Goal: Task Accomplishment & Management: Complete application form

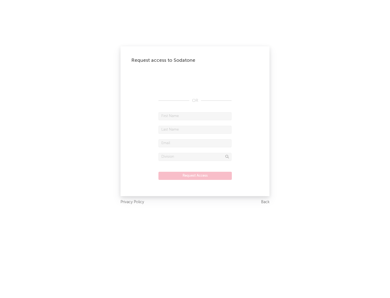
click at [195, 116] on input "text" at bounding box center [194, 116] width 73 height 8
type input "[PERSON_NAME]"
click at [195, 129] on input "text" at bounding box center [194, 130] width 73 height 8
type input "[PERSON_NAME]"
click at [195, 143] on input "text" at bounding box center [194, 143] width 73 height 8
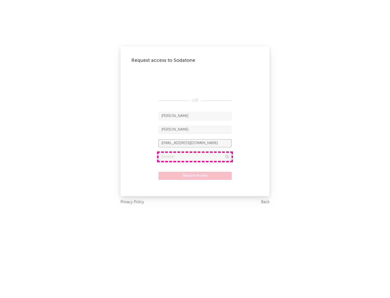
type input "[EMAIL_ADDRESS][DOMAIN_NAME]"
click at [195, 156] on input "text" at bounding box center [194, 157] width 73 height 8
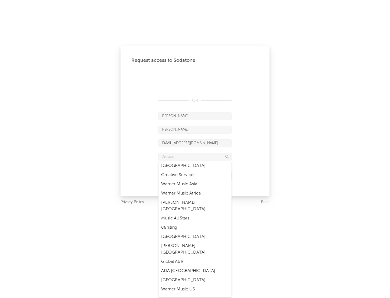
click at [195, 213] on div "Music All Stars" at bounding box center [194, 217] width 73 height 9
type input "Music All Stars"
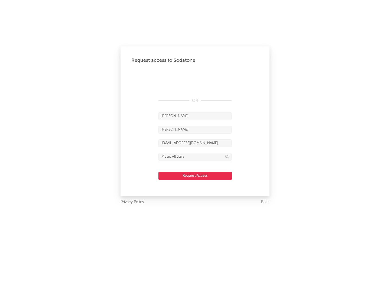
click at [195, 175] on button "Request Access" at bounding box center [194, 176] width 73 height 8
